Goal: Transaction & Acquisition: Download file/media

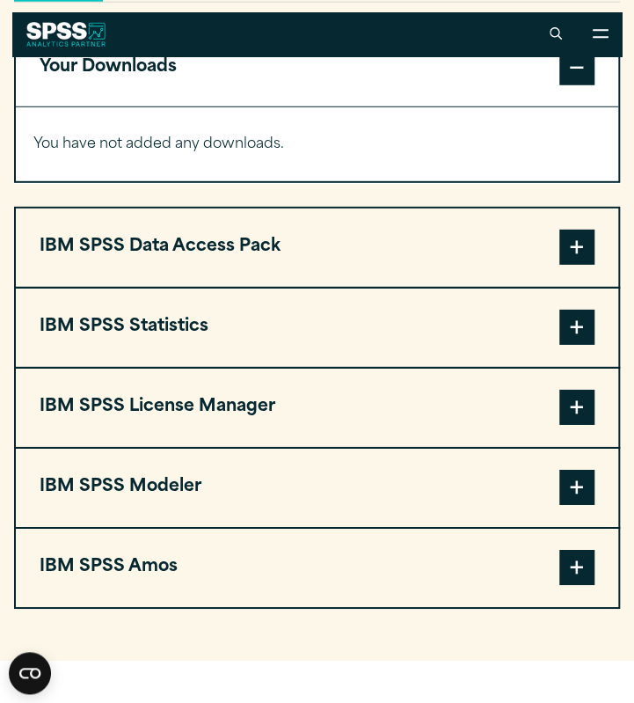
scroll to position [1344, 0]
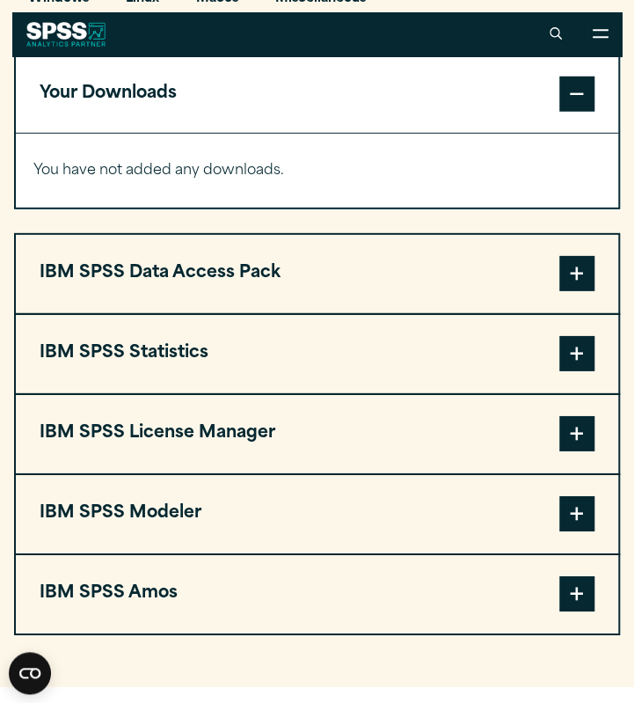
click at [443, 345] on button "IBM SPSS Statistics" at bounding box center [317, 354] width 602 height 78
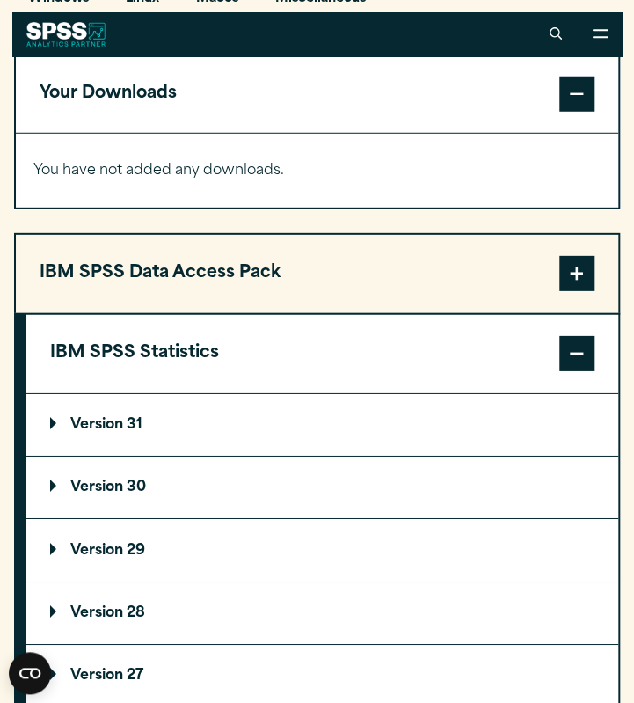
click at [272, 490] on summary "Version 30" at bounding box center [322, 487] width 592 height 62
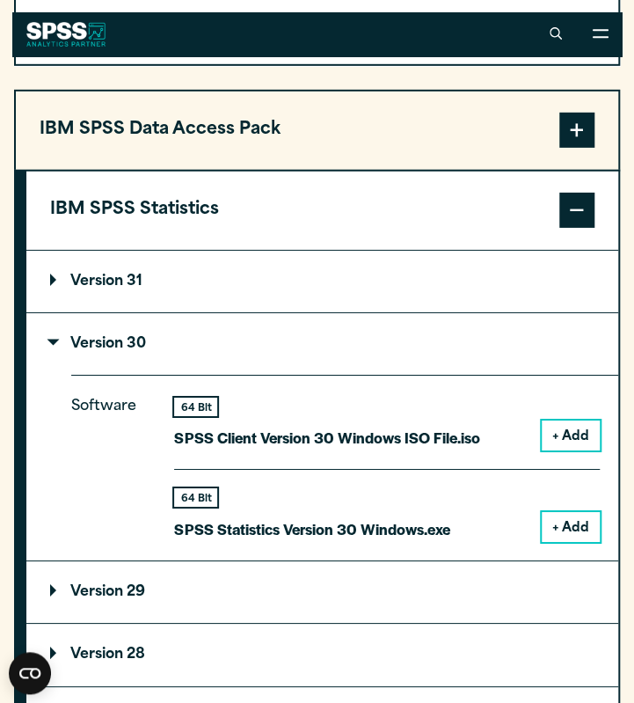
scroll to position [1494, 0]
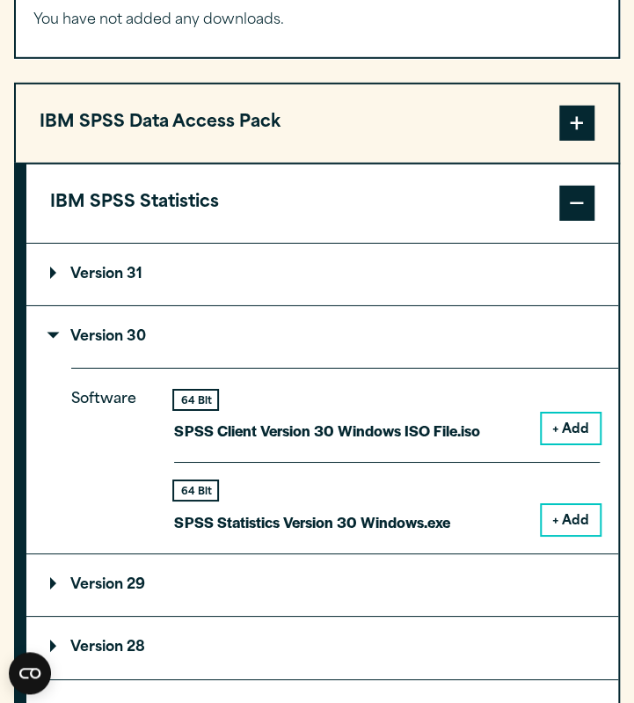
click at [577, 529] on button "+ Add" at bounding box center [571, 520] width 58 height 30
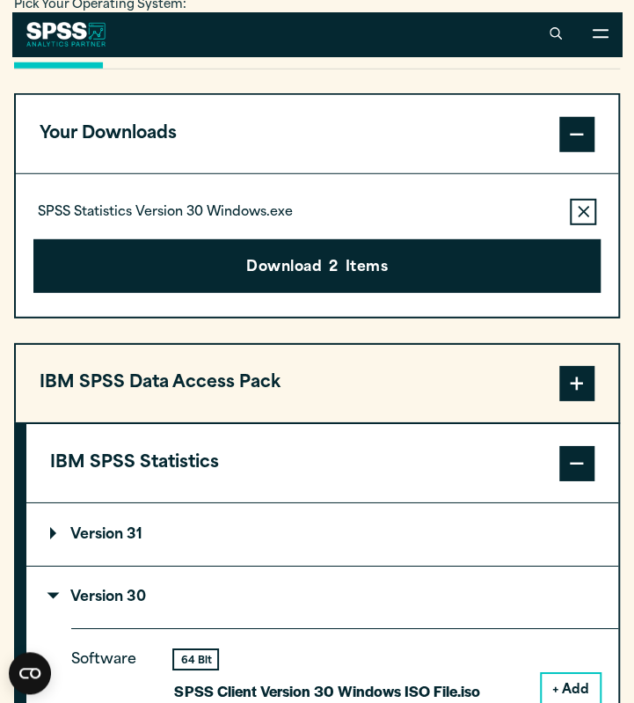
scroll to position [1273, 0]
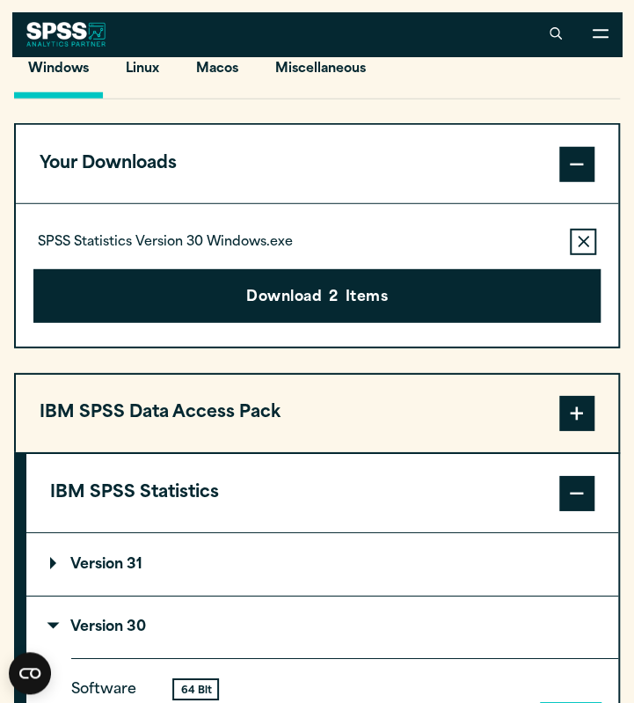
click at [496, 234] on div "SPSS Statistics Version 30 Windows.exe Remove this item from your software down…" at bounding box center [316, 242] width 567 height 26
click at [582, 245] on icon "button" at bounding box center [583, 242] width 11 height 12
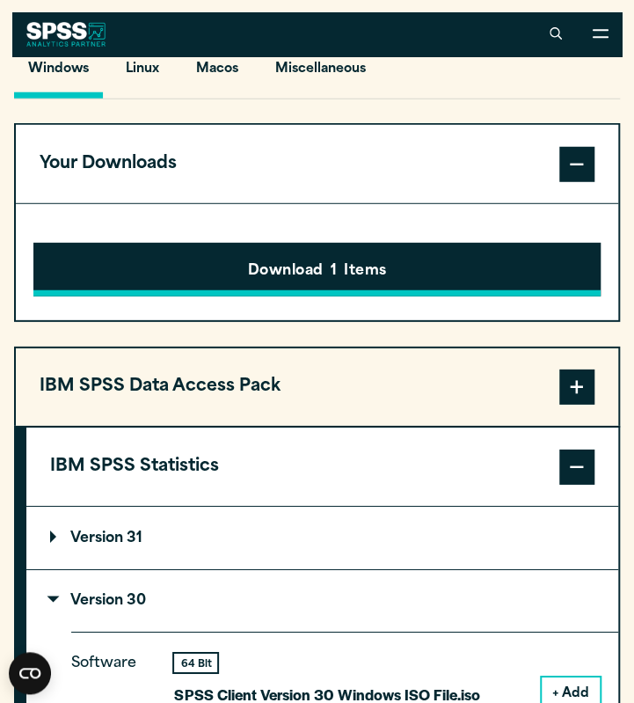
click at [558, 268] on button "Download 1 Items" at bounding box center [316, 270] width 567 height 55
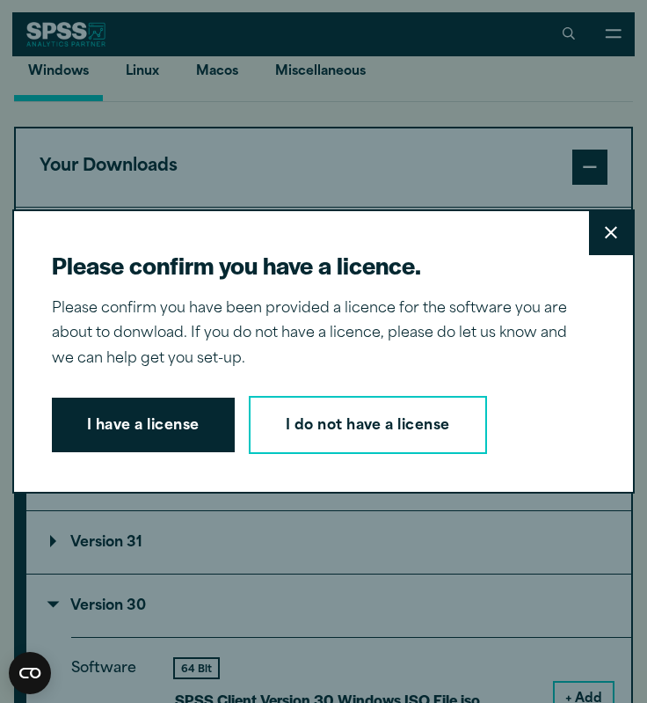
click at [589, 243] on button "Close" at bounding box center [611, 233] width 44 height 44
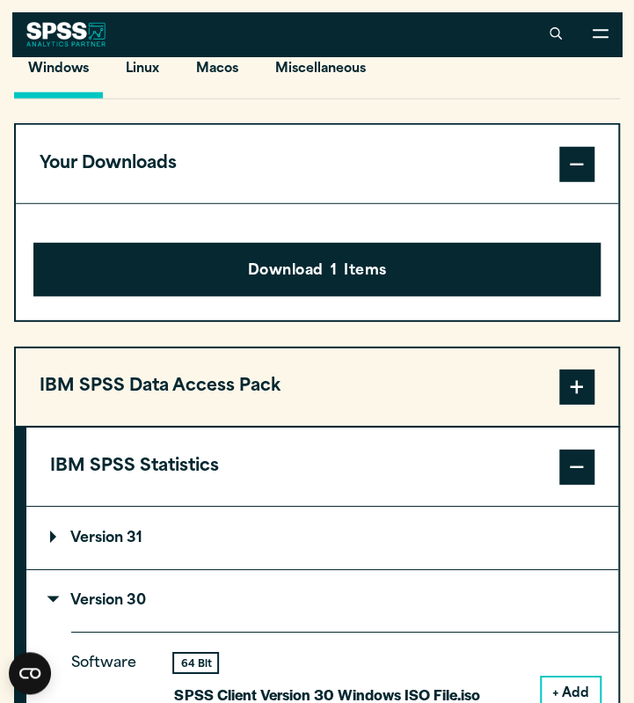
click at [575, 173] on span at bounding box center [576, 164] width 35 height 35
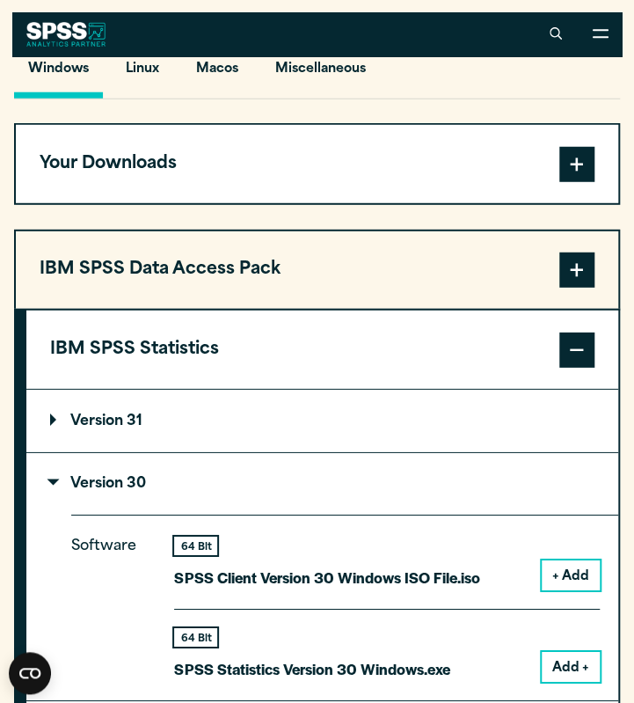
click at [580, 170] on span at bounding box center [576, 164] width 35 height 35
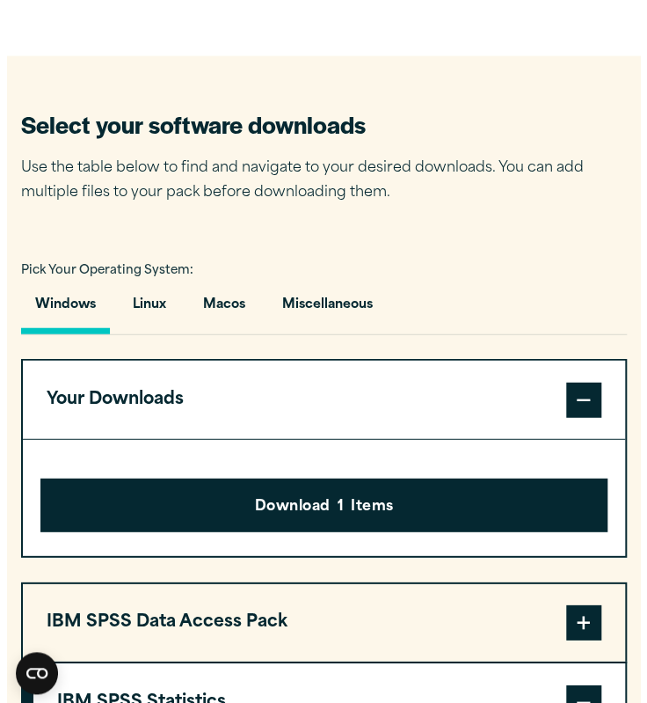
scroll to position [1039, 0]
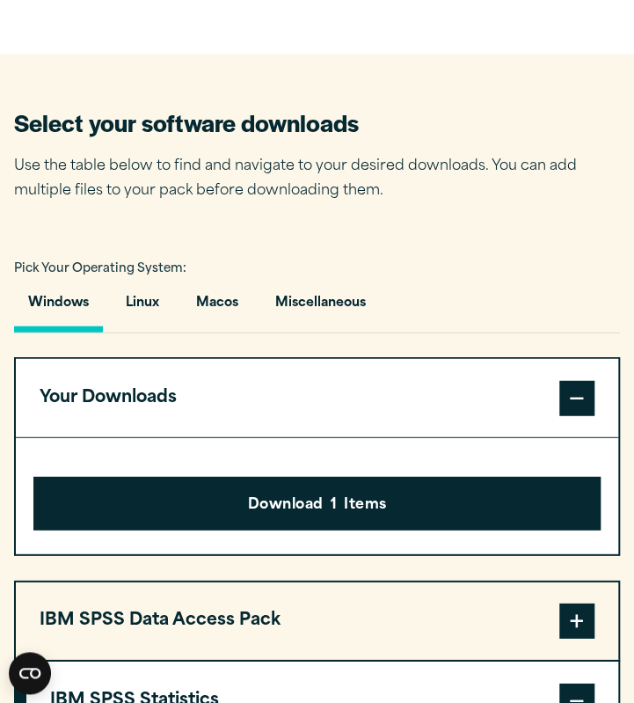
click at [588, 390] on span at bounding box center [576, 398] width 35 height 35
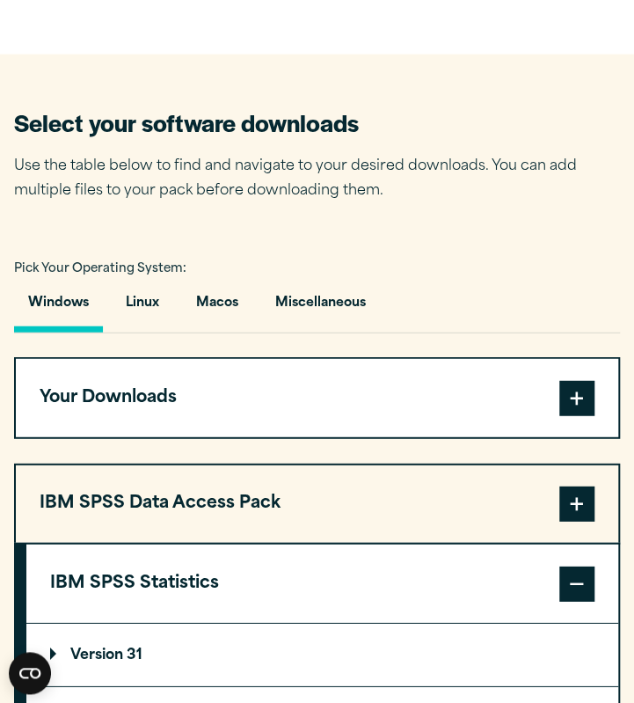
click at [588, 390] on span at bounding box center [576, 398] width 35 height 35
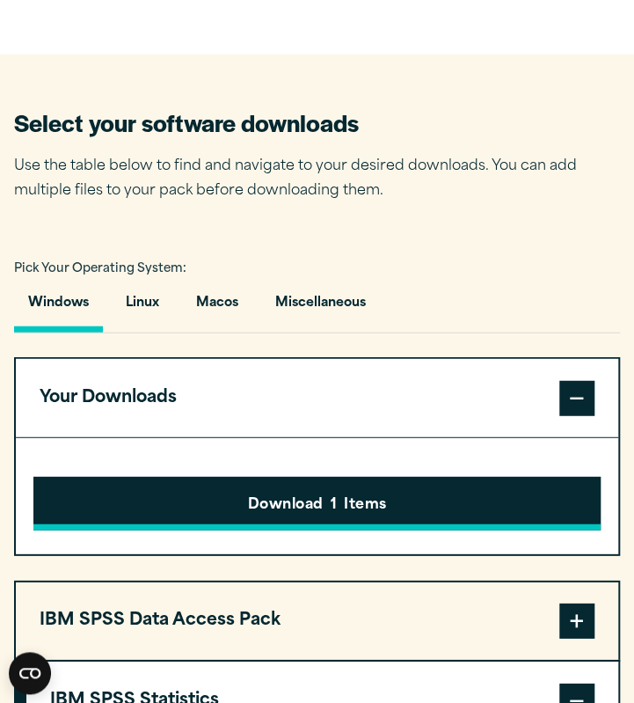
click at [383, 490] on button "Download 1 Items" at bounding box center [316, 504] width 567 height 55
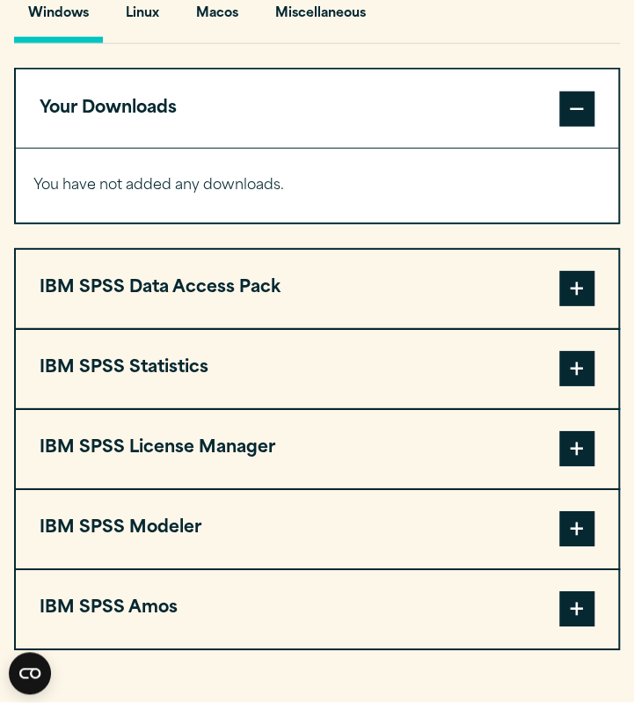
scroll to position [1332, 0]
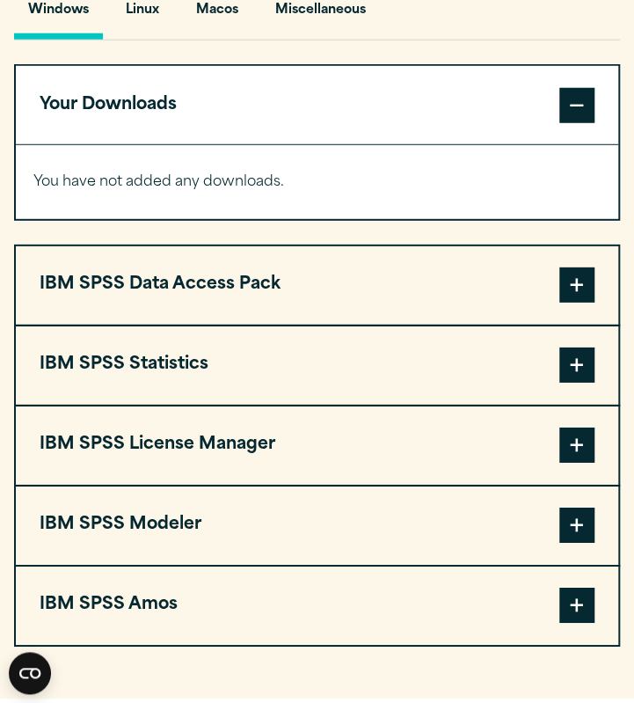
click at [398, 366] on button "IBM SPSS Statistics" at bounding box center [317, 365] width 602 height 78
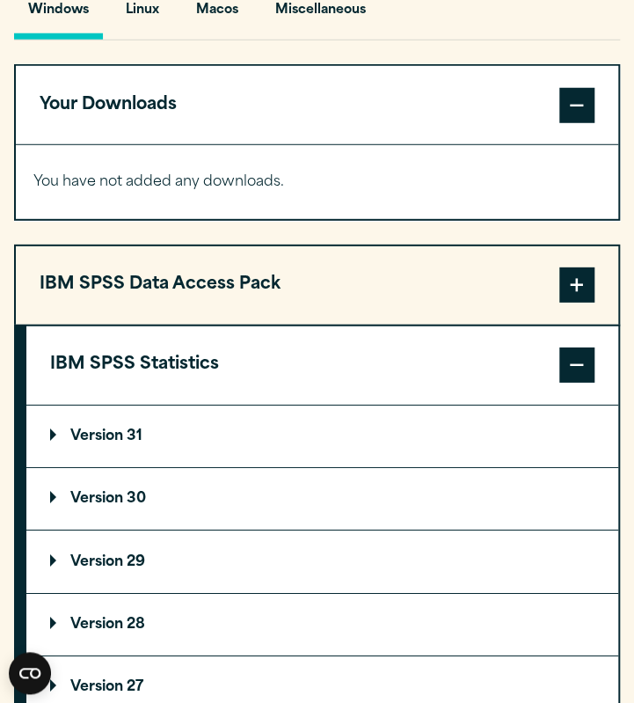
click at [339, 505] on summary "Version 30" at bounding box center [322, 499] width 592 height 62
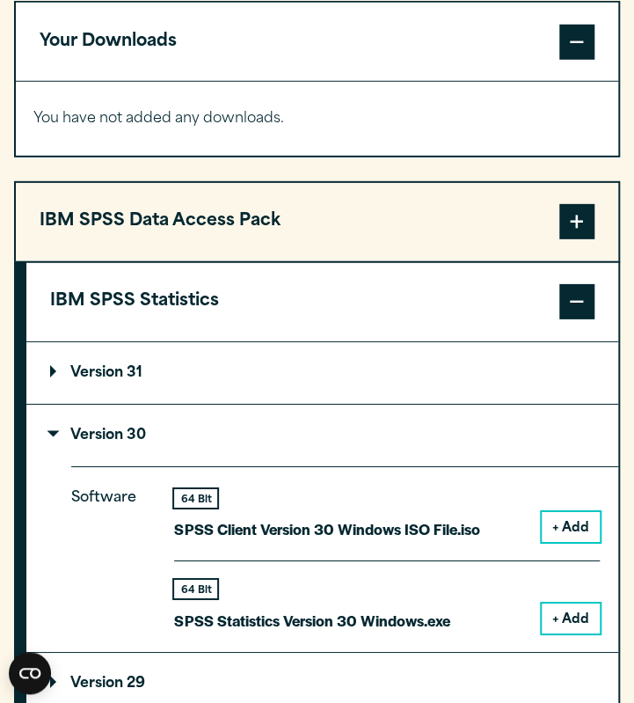
click at [565, 614] on button "+ Add" at bounding box center [571, 618] width 58 height 30
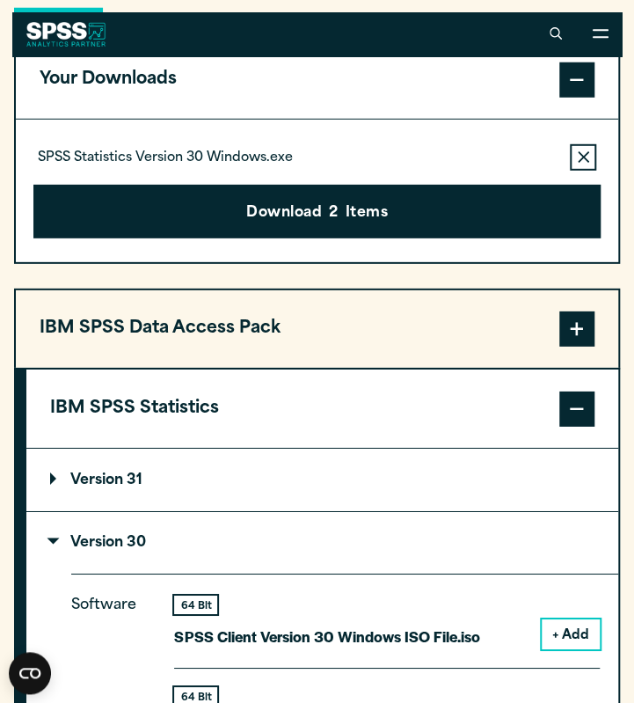
scroll to position [1358, 0]
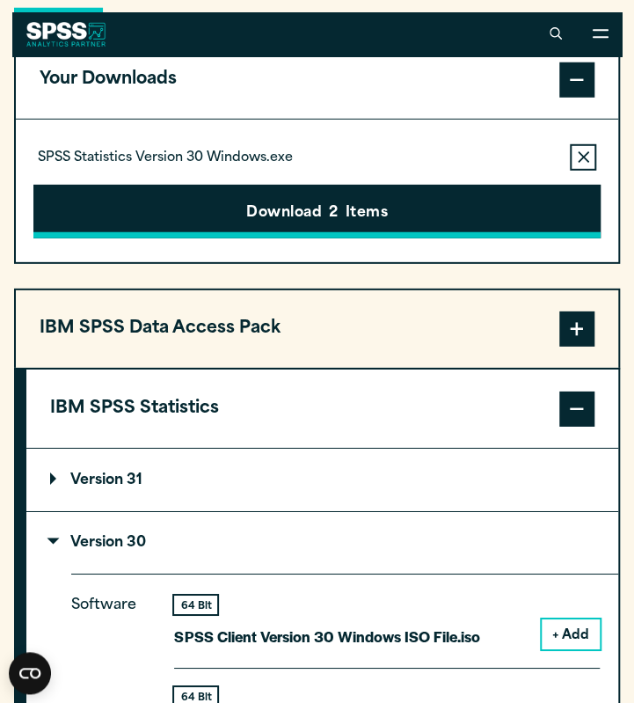
click at [471, 219] on button "Download 2 Items" at bounding box center [316, 212] width 567 height 55
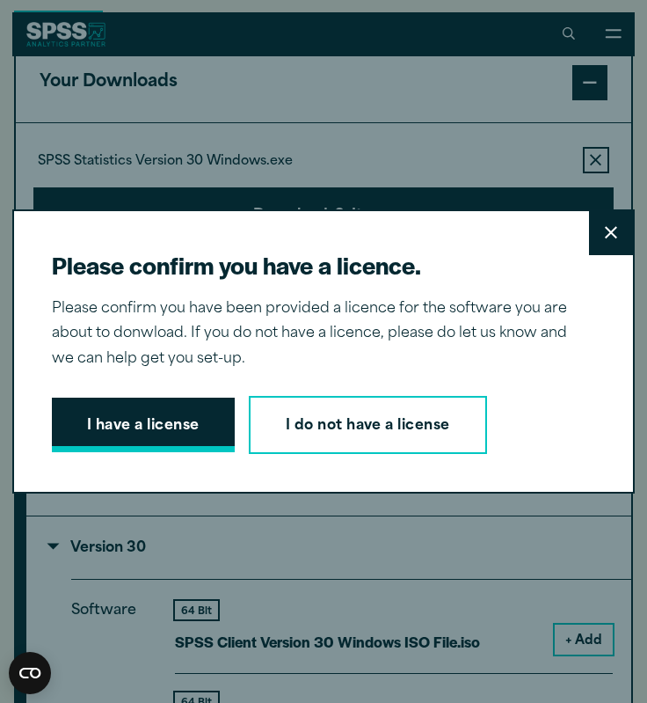
click at [86, 414] on button "I have a license" at bounding box center [143, 424] width 183 height 55
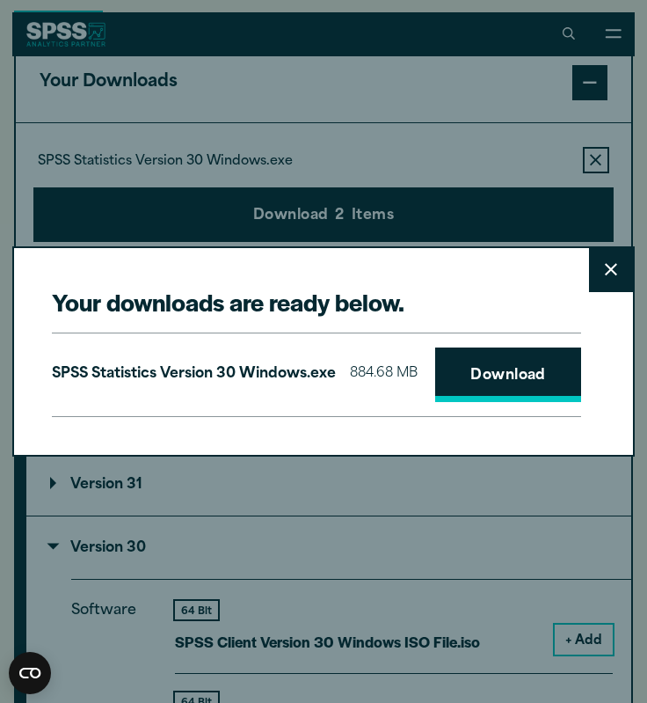
click at [435, 383] on link "Download" at bounding box center [508, 374] width 146 height 55
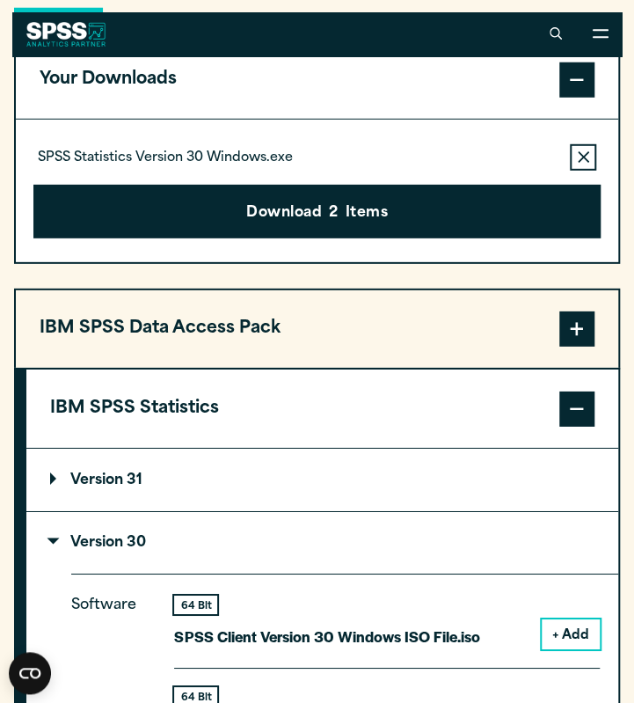
click at [155, 539] on div "Your downloads are ready below. Close SPSS Statistics Version 30 Windows.exe 88…" at bounding box center [317, 351] width 634 height 703
